Goal: Task Accomplishment & Management: Use online tool/utility

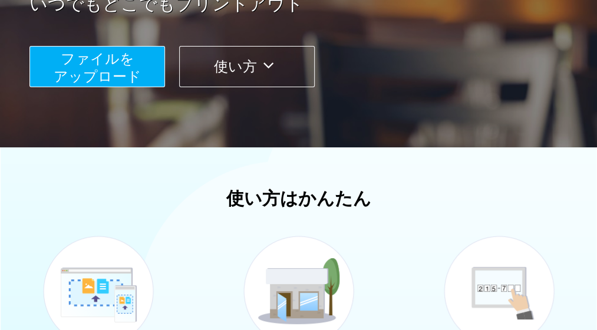
scroll to position [243, 0]
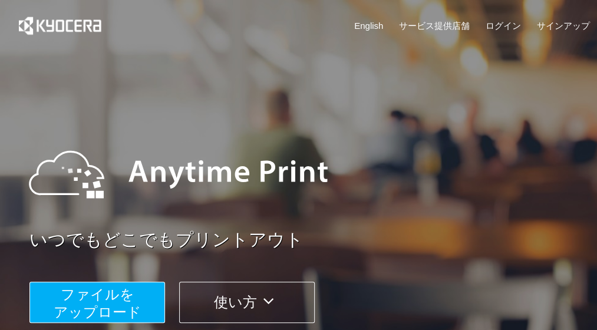
click at [127, 286] on span "ファイルを ​​アップロード" at bounding box center [98, 303] width 88 height 34
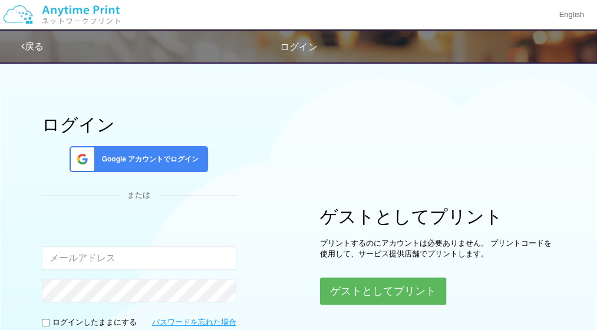
click at [139, 156] on span "Google アカウントでログイン" at bounding box center [148, 159] width 102 height 10
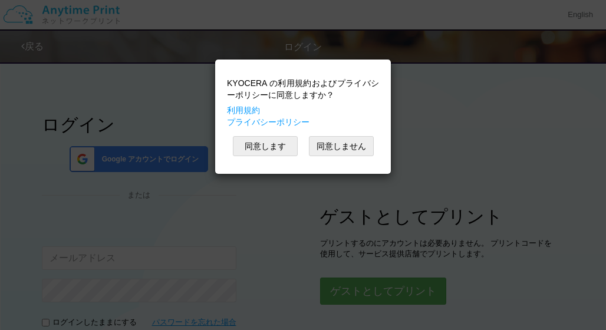
click at [299, 150] on div "同意します 同意しません" at bounding box center [303, 146] width 152 height 20
click at [318, 144] on button "同意しません" at bounding box center [341, 146] width 65 height 20
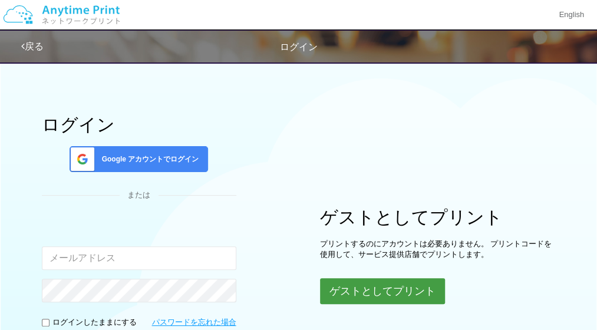
click at [418, 288] on button "ゲストとしてプリント" at bounding box center [382, 291] width 125 height 26
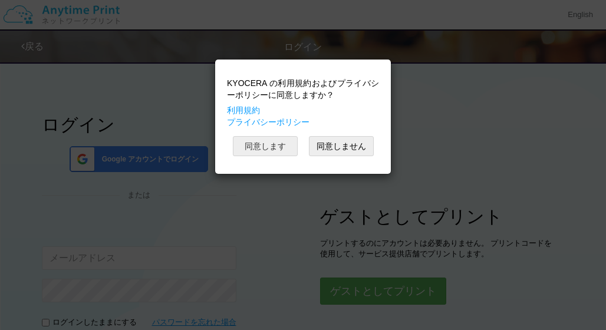
click at [273, 143] on button "同意します" at bounding box center [265, 146] width 65 height 20
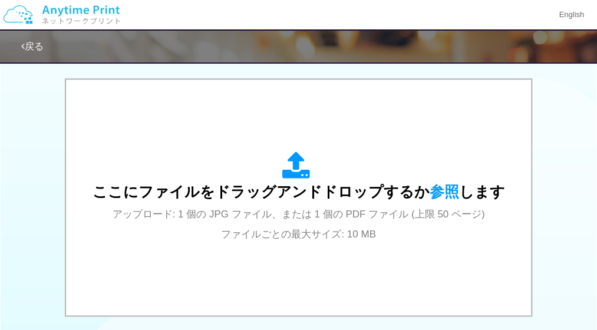
scroll to position [385, 0]
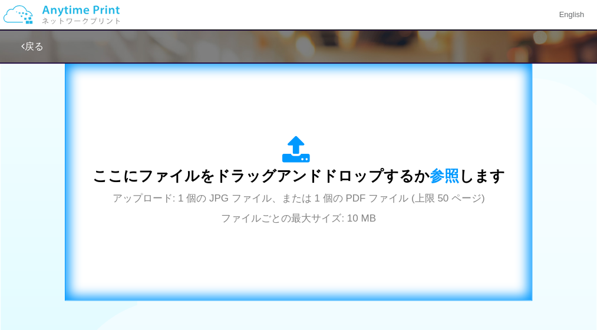
click at [282, 150] on icon at bounding box center [298, 150] width 33 height 29
